Goal: Transaction & Acquisition: Purchase product/service

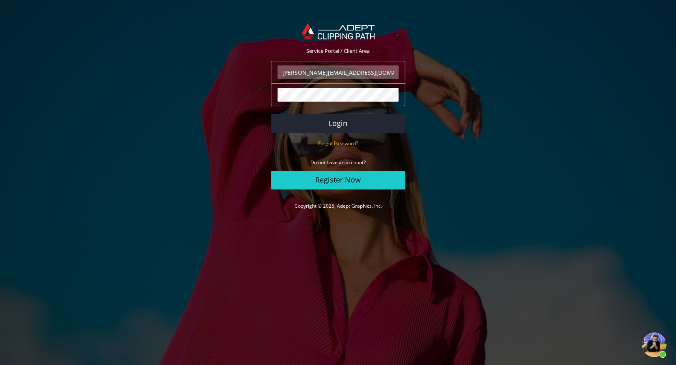
scroll to position [65, 0]
click at [343, 133] on button "Login" at bounding box center [338, 123] width 134 height 19
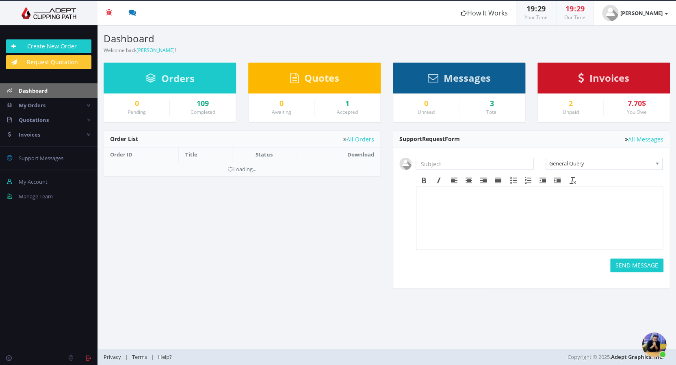
scroll to position [66, 0]
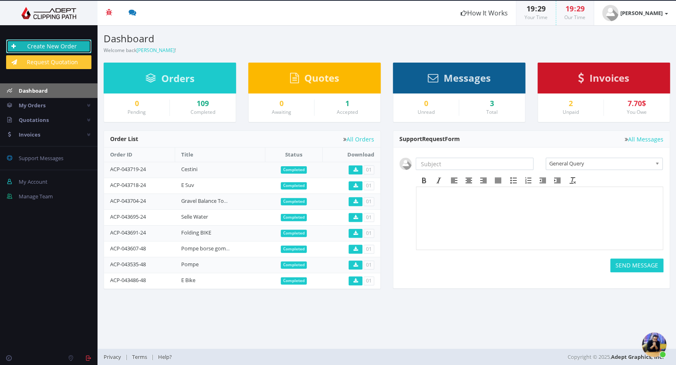
click at [45, 43] on link "Create New Order" at bounding box center [48, 46] width 85 height 14
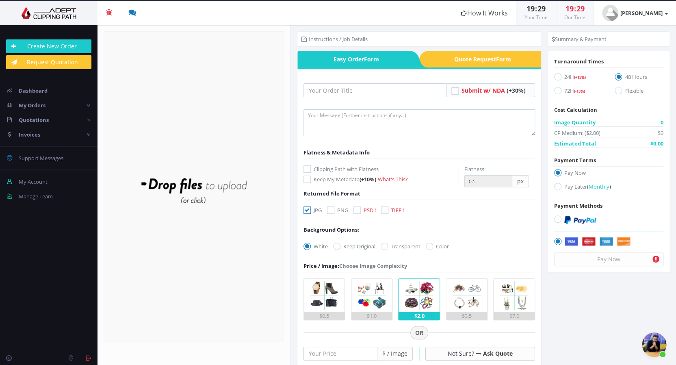
scroll to position [66, 0]
click at [325, 93] on input "text" at bounding box center [375, 90] width 143 height 14
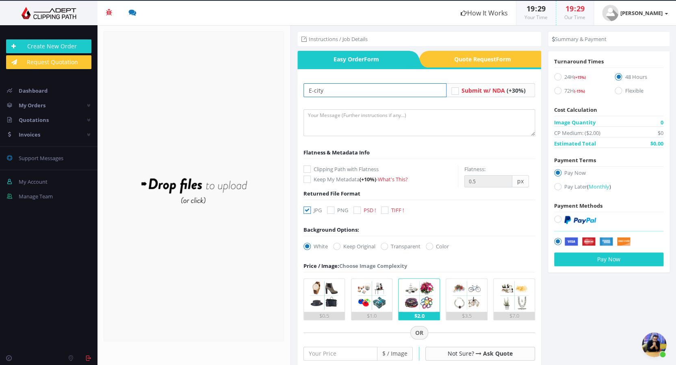
type input "E-city"
click at [309, 166] on icon at bounding box center [307, 168] width 7 height 7
click at [309, 167] on input "Clipping Path with Flatness" at bounding box center [308, 169] width 5 height 5
checkbox input "true"
click at [361, 211] on icon at bounding box center [357, 209] width 7 height 7
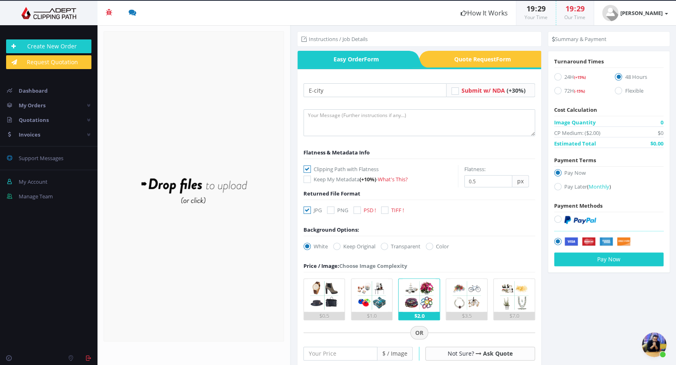
click at [361, 211] on input "PSD !" at bounding box center [358, 210] width 5 height 5
checkbox input "true"
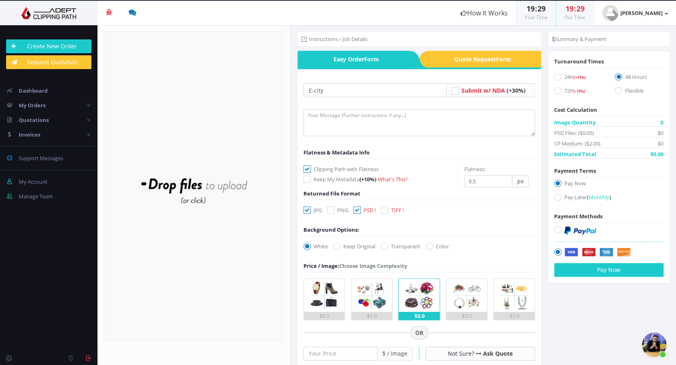
click at [306, 211] on icon at bounding box center [307, 209] width 7 height 7
click at [306, 211] on input "JPG" at bounding box center [308, 210] width 5 height 5
checkbox input "false"
click at [388, 246] on icon at bounding box center [384, 246] width 7 height 7
click at [388, 246] on input "Transparent" at bounding box center [385, 246] width 5 height 5
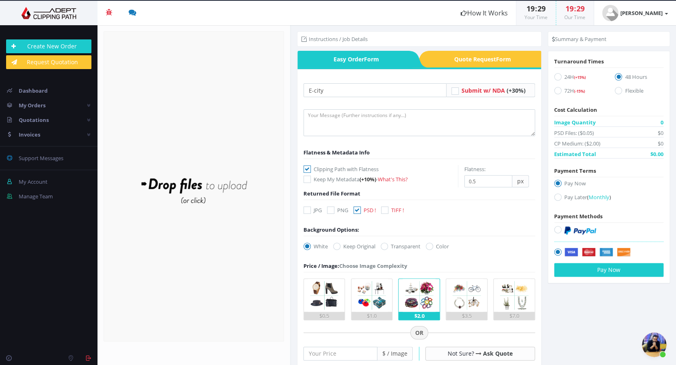
radio input "true"
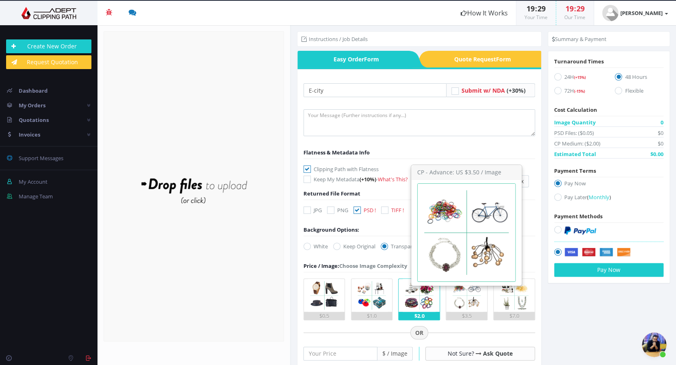
click at [467, 306] on img at bounding box center [466, 295] width 33 height 33
click at [0, 0] on input "$3.5" at bounding box center [0, 0] width 0 height 0
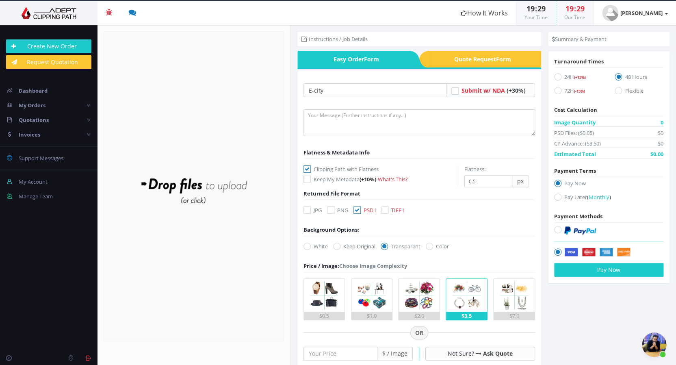
click at [557, 226] on icon at bounding box center [557, 229] width 7 height 7
click at [557, 227] on input "radio" at bounding box center [558, 229] width 5 height 5
radio input "true"
click at [557, 74] on icon at bounding box center [557, 76] width 7 height 7
click at [557, 74] on input "24H (+15%)" at bounding box center [558, 76] width 5 height 5
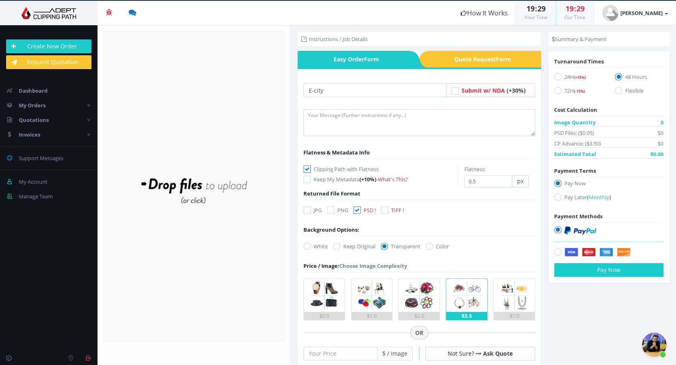
radio input "true"
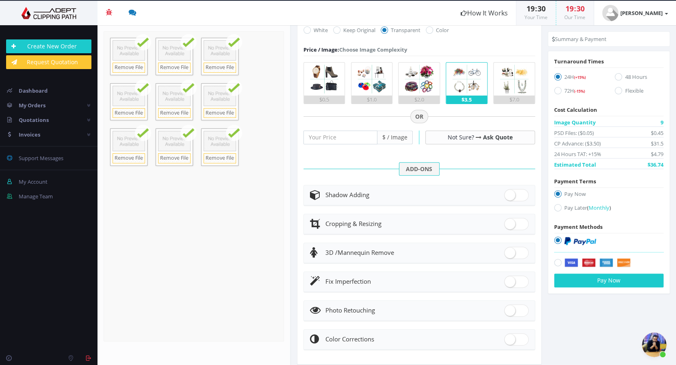
scroll to position [229, 0]
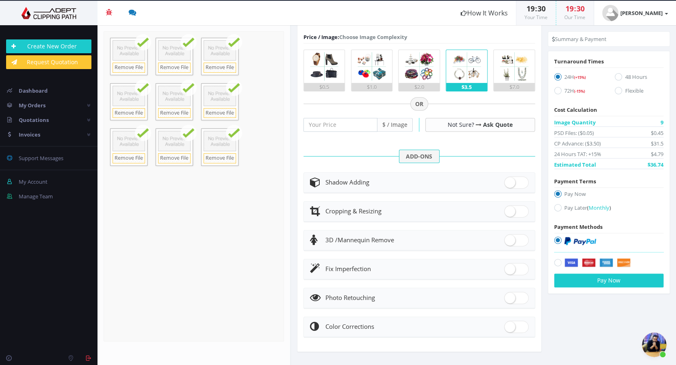
click at [346, 272] on span "Fix Imperfection" at bounding box center [349, 269] width 46 height 8
click at [517, 269] on span at bounding box center [516, 269] width 24 height 12
click at [510, 269] on input "checkbox" at bounding box center [506, 267] width 5 height 5
checkbox input "true"
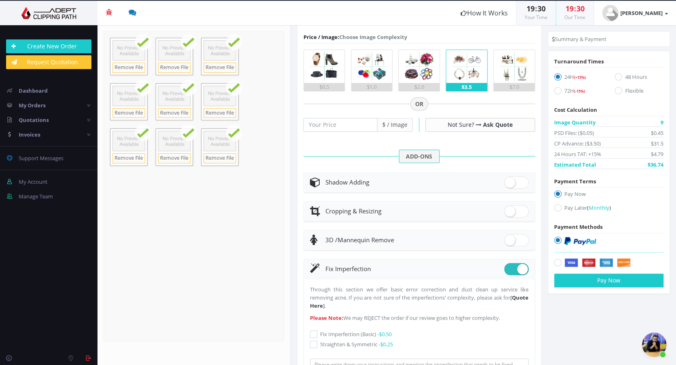
click at [329, 333] on label "Fix Imperfection (Basic) - $0.50" at bounding box center [419, 334] width 219 height 8
click at [317, 333] on input "Fix Imperfection (Basic) - $0.50" at bounding box center [314, 334] width 5 height 5
checkbox input "true"
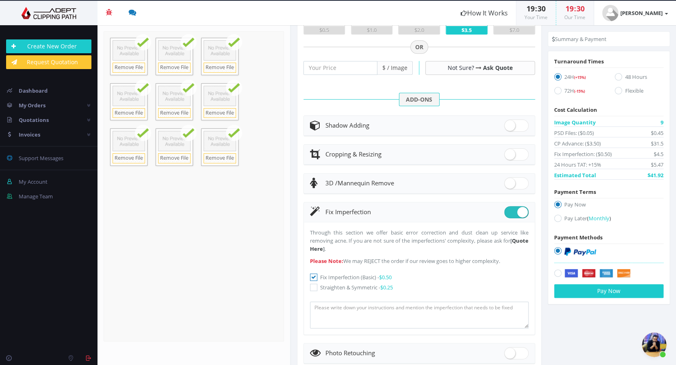
scroll to position [341, 0]
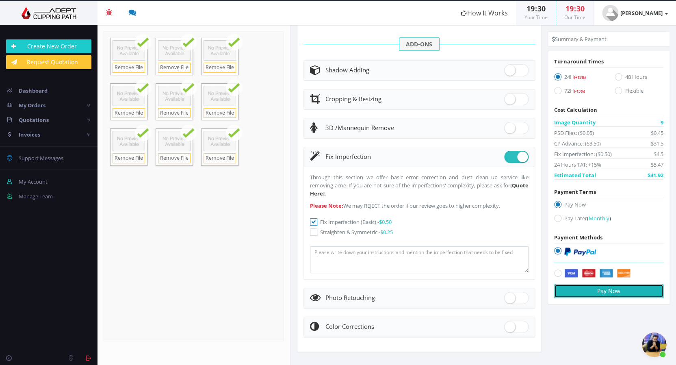
click at [597, 292] on button "Pay Now" at bounding box center [608, 291] width 109 height 14
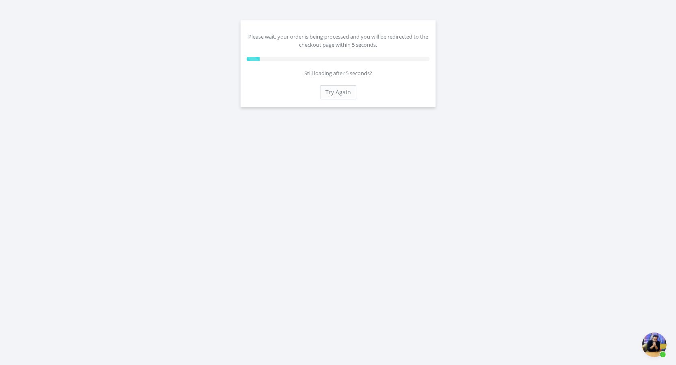
scroll to position [66, 0]
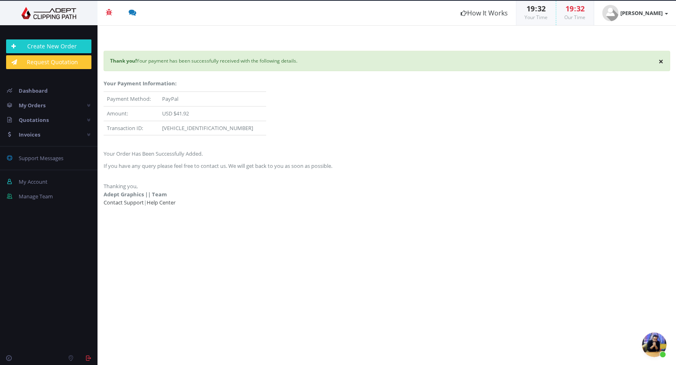
scroll to position [65, 0]
